Goal: Task Accomplishment & Management: Use online tool/utility

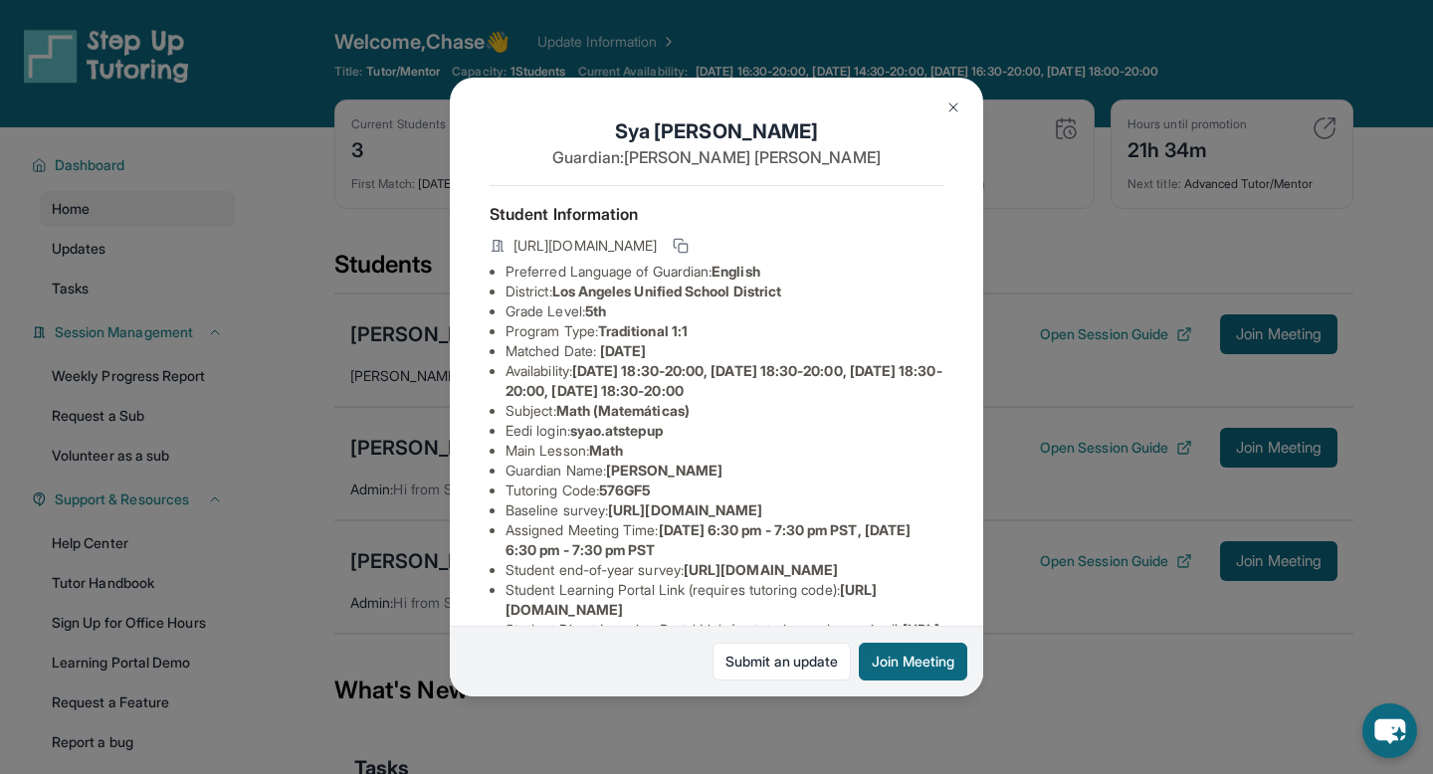
scroll to position [218, 0]
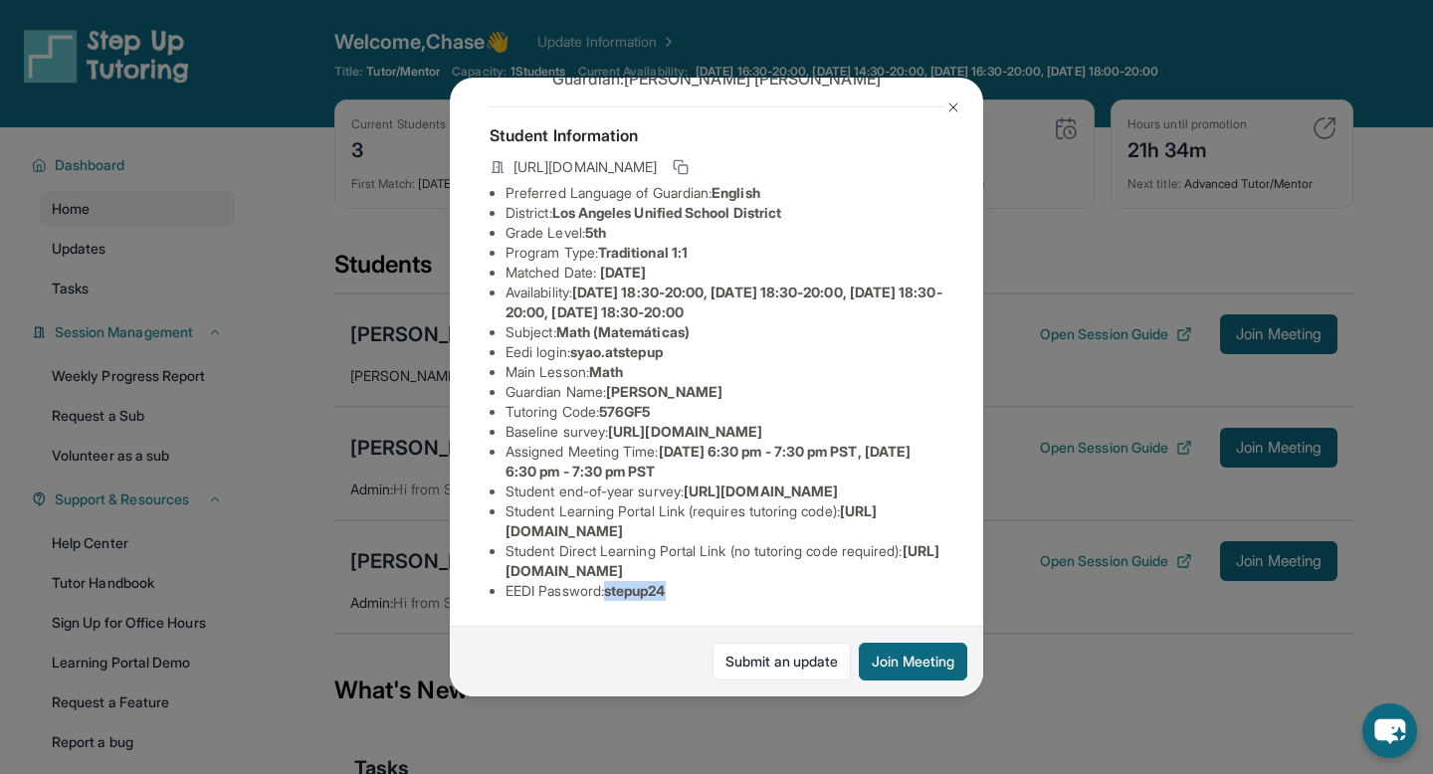
click at [958, 124] on button at bounding box center [953, 108] width 40 height 40
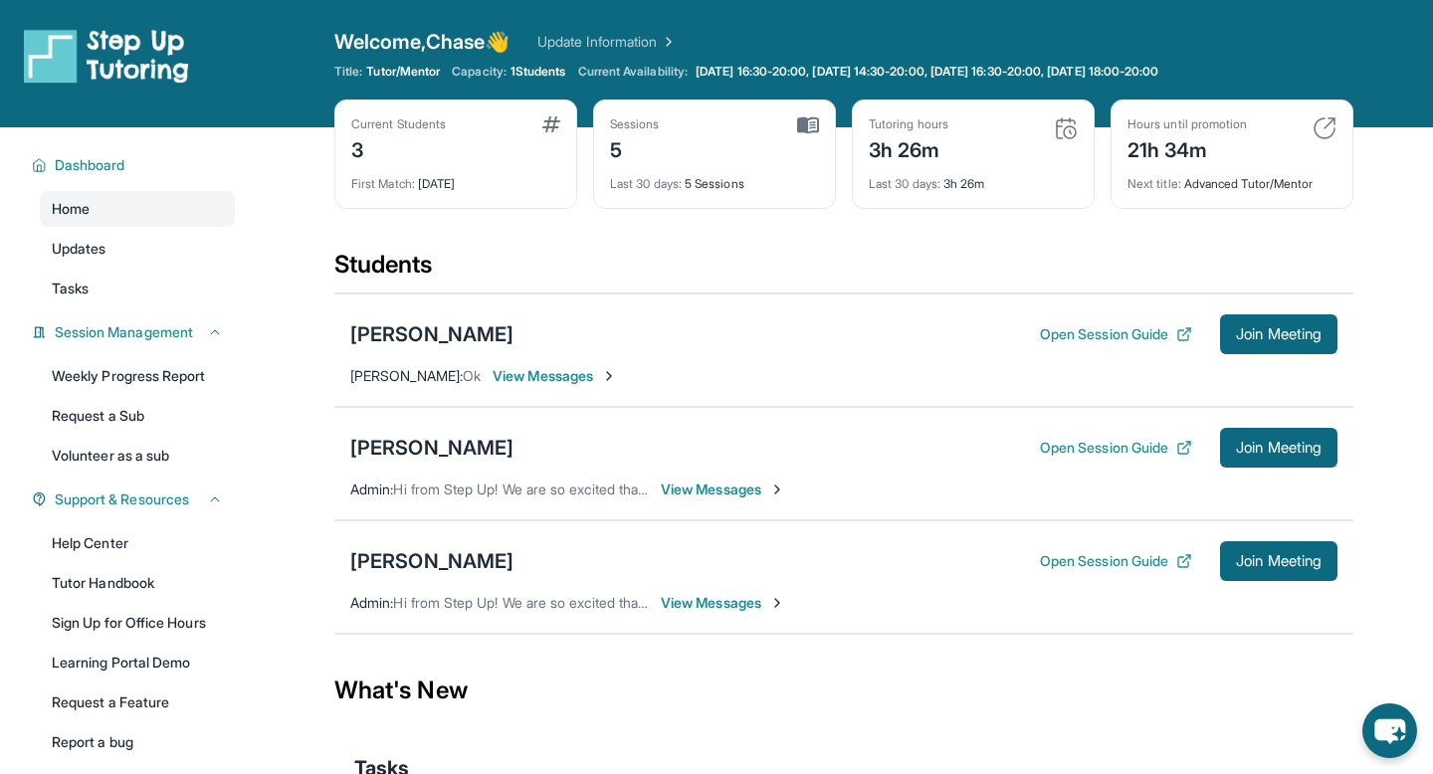
scroll to position [131, 0]
